Goal: Task Accomplishment & Management: Use online tool/utility

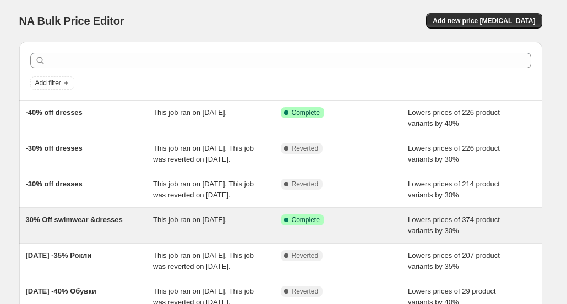
click at [113, 224] on span "30% Off swimwear &dresses" at bounding box center [74, 220] width 97 height 8
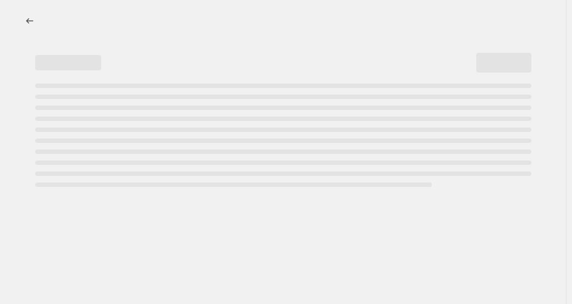
select select "percentage"
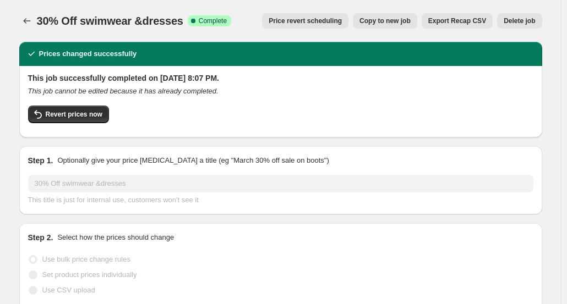
select select "collection"
click at [64, 115] on span "Revert prices now" at bounding box center [74, 114] width 57 height 9
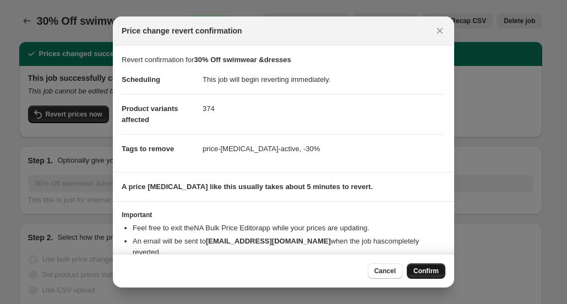
click at [415, 276] on button "Confirm" at bounding box center [426, 271] width 39 height 15
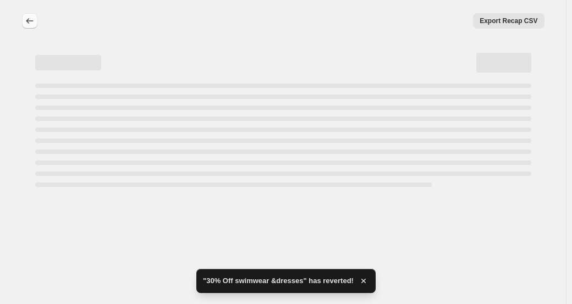
select select "percentage"
select select "collection"
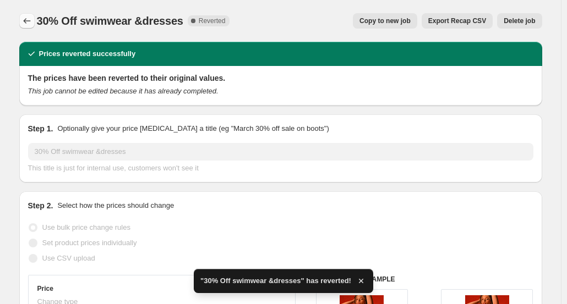
click at [28, 22] on icon "Price change jobs" at bounding box center [26, 21] width 7 height 6
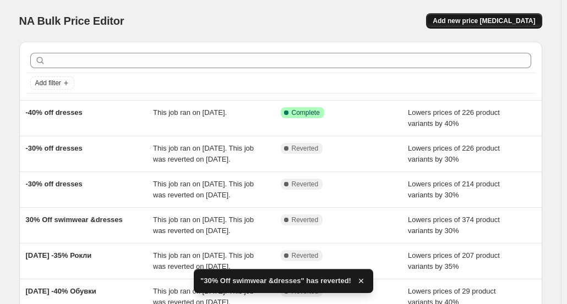
click at [471, 25] on span "Add new price change job" at bounding box center [484, 21] width 102 height 9
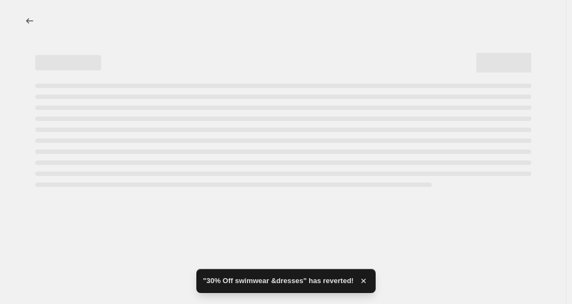
select select "percentage"
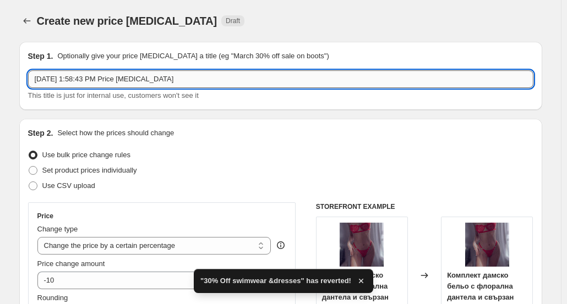
click at [163, 77] on input "Aug 13, 2025, 1:58:43 PM Price change job" at bounding box center [280, 79] width 505 height 18
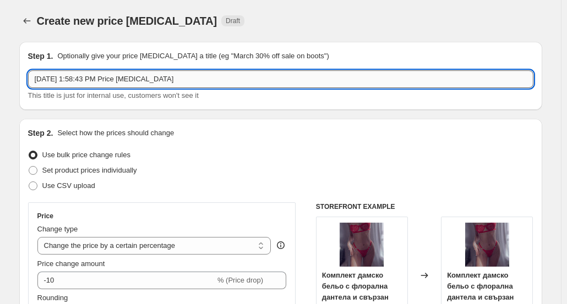
click at [163, 77] on input "Aug 13, 2025, 1:58:43 PM Price change job" at bounding box center [280, 79] width 505 height 18
type input "-50% off swimwear"
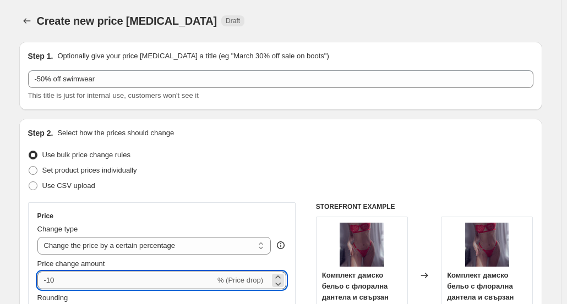
click at [80, 282] on input "-10" at bounding box center [126, 281] width 178 height 18
type input "-1"
type input "-50"
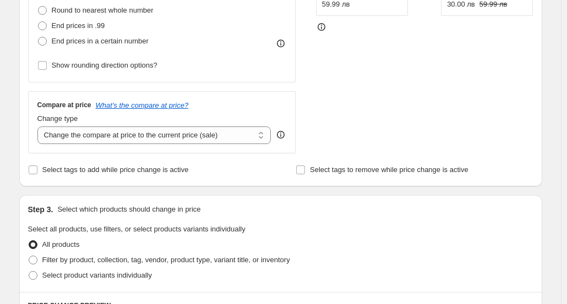
scroll to position [341, 0]
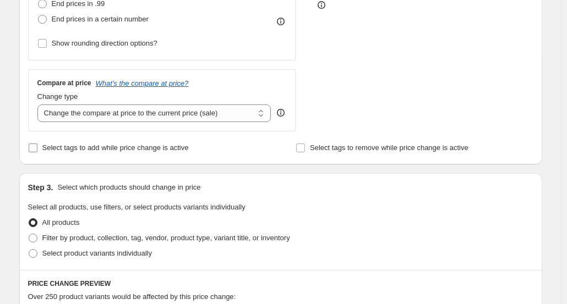
click at [152, 154] on label "Select tags to add while price change is active" at bounding box center [108, 147] width 161 height 15
click at [37, 152] on input "Select tags to add while price change is active" at bounding box center [33, 148] width 9 height 9
checkbox input "true"
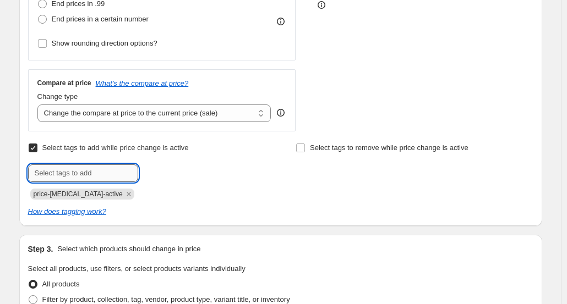
click at [90, 172] on input "text" at bounding box center [83, 174] width 110 height 18
type input "-50% off"
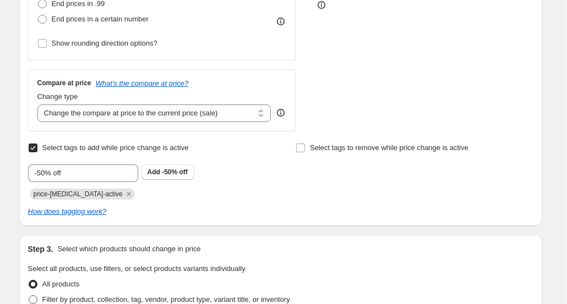
click at [139, 297] on span "Filter by product, collection, tag, vendor, product type, variant title, or inv…" at bounding box center [166, 300] width 248 height 8
click at [29, 296] on input "Filter by product, collection, tag, vendor, product type, variant title, or inv…" at bounding box center [29, 296] width 1 height 1
radio input "true"
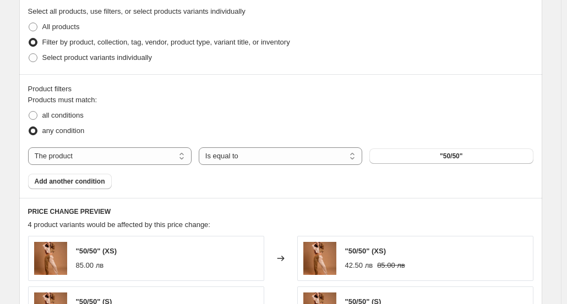
scroll to position [605, 0]
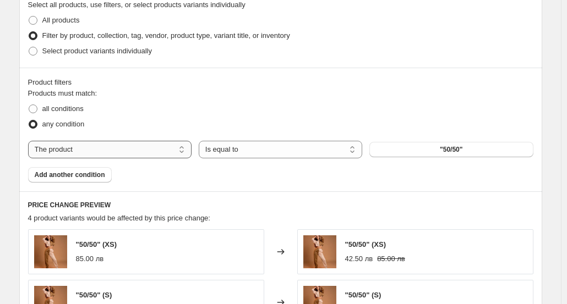
click at [187, 148] on select "The product The product's collection The product's tag The product's vendor The…" at bounding box center [109, 150] width 163 height 18
select select "collection"
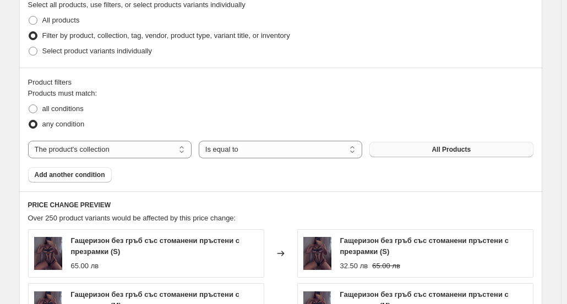
click at [395, 151] on button "All Products" at bounding box center [450, 149] width 163 height 15
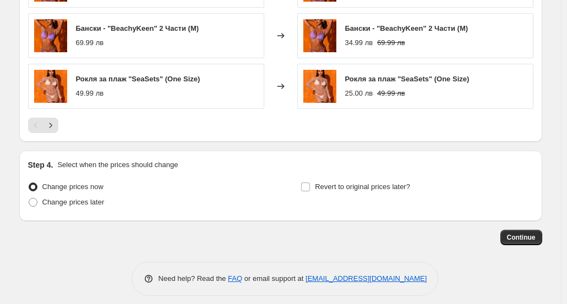
scroll to position [979, 0]
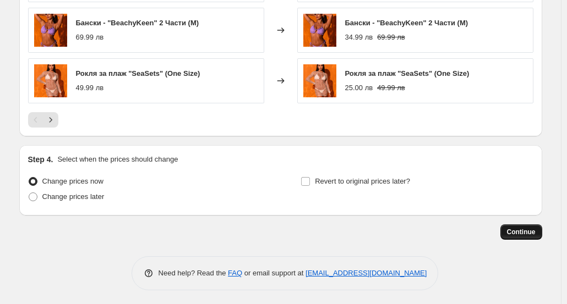
click at [530, 232] on span "Continue" at bounding box center [521, 232] width 29 height 9
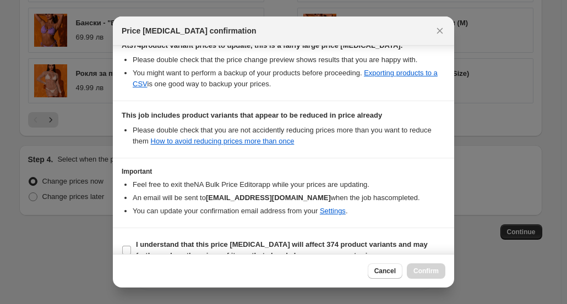
scroll to position [247, 0]
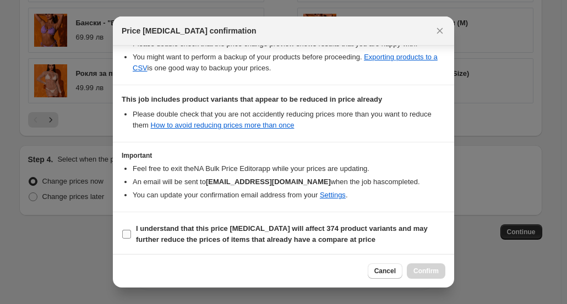
click at [126, 231] on input "I understand that this price change job will affect 374 product variants and ma…" at bounding box center [126, 234] width 9 height 9
checkbox input "true"
click at [421, 270] on span "Confirm" at bounding box center [425, 271] width 25 height 9
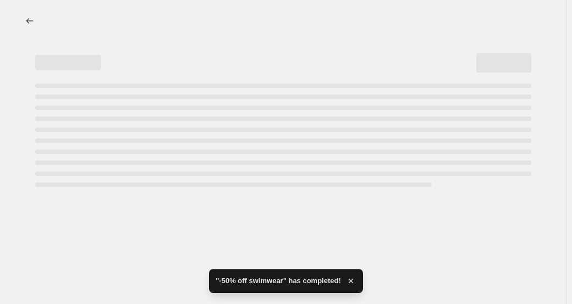
select select "percentage"
select select "collection"
